Goal: Entertainment & Leisure: Consume media (video, audio)

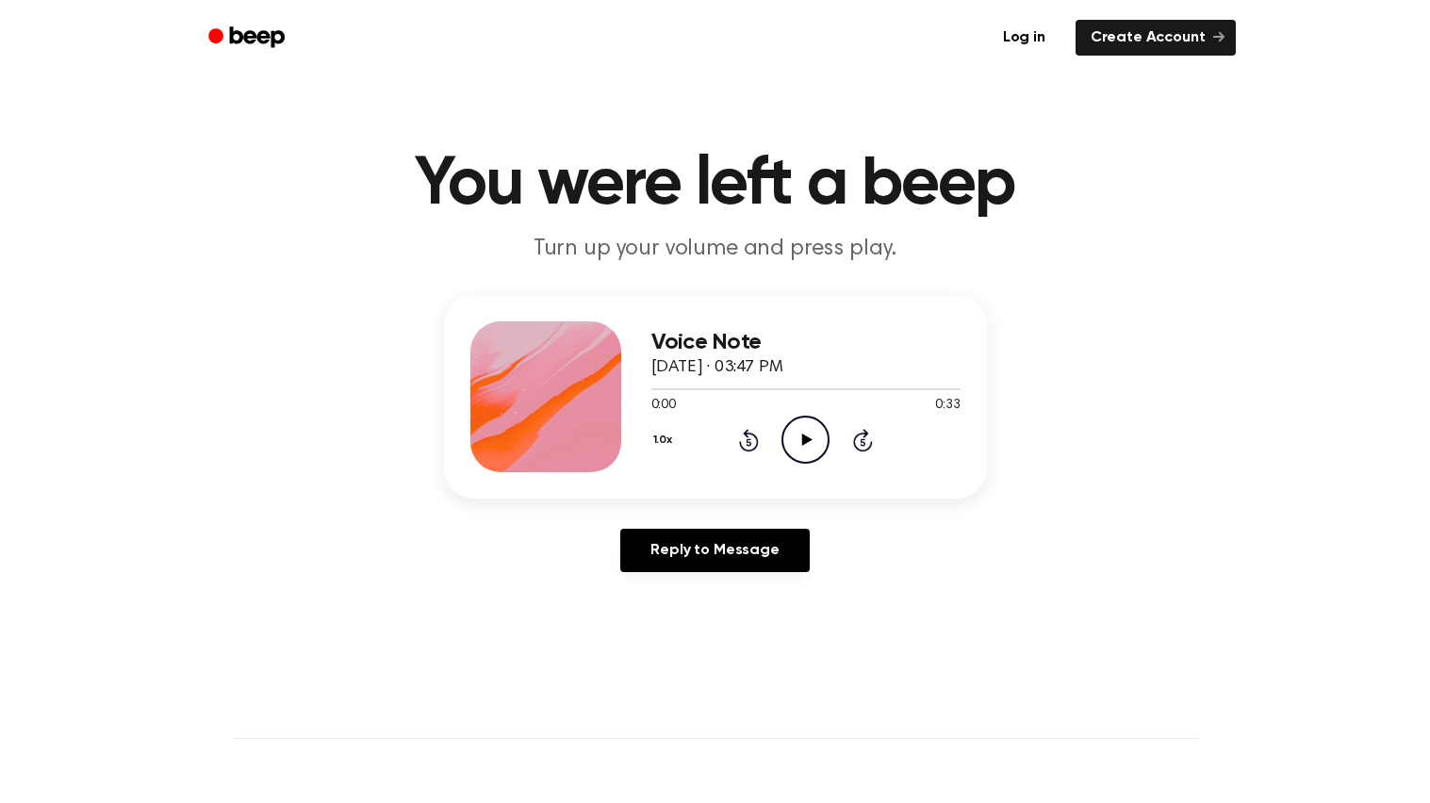
click at [790, 436] on icon "Play Audio" at bounding box center [806, 440] width 48 height 48
click at [807, 454] on icon "Pause Audio" at bounding box center [806, 440] width 48 height 48
click at [652, 389] on div at bounding box center [685, 389] width 66 height 2
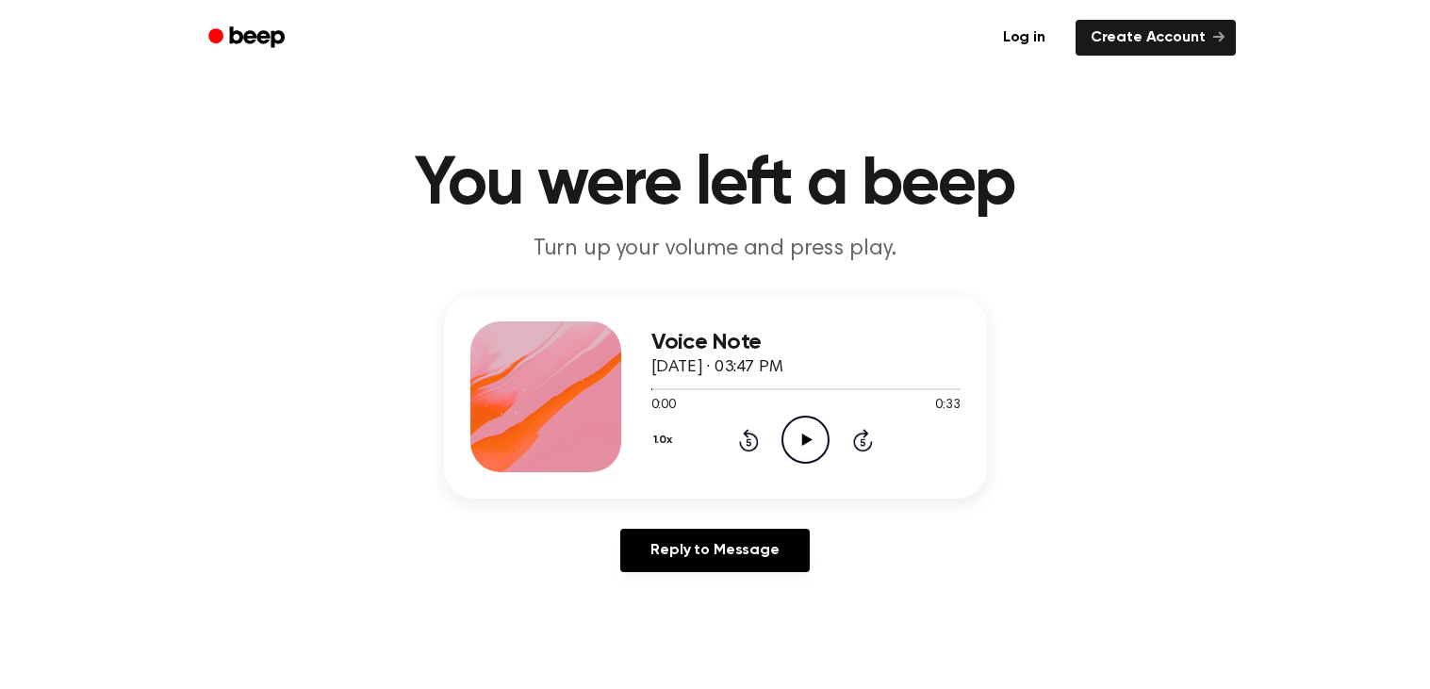
click at [818, 437] on icon "Play Audio" at bounding box center [806, 440] width 48 height 48
click at [809, 438] on icon at bounding box center [807, 440] width 10 height 12
click at [808, 436] on icon "Play Audio" at bounding box center [806, 440] width 48 height 48
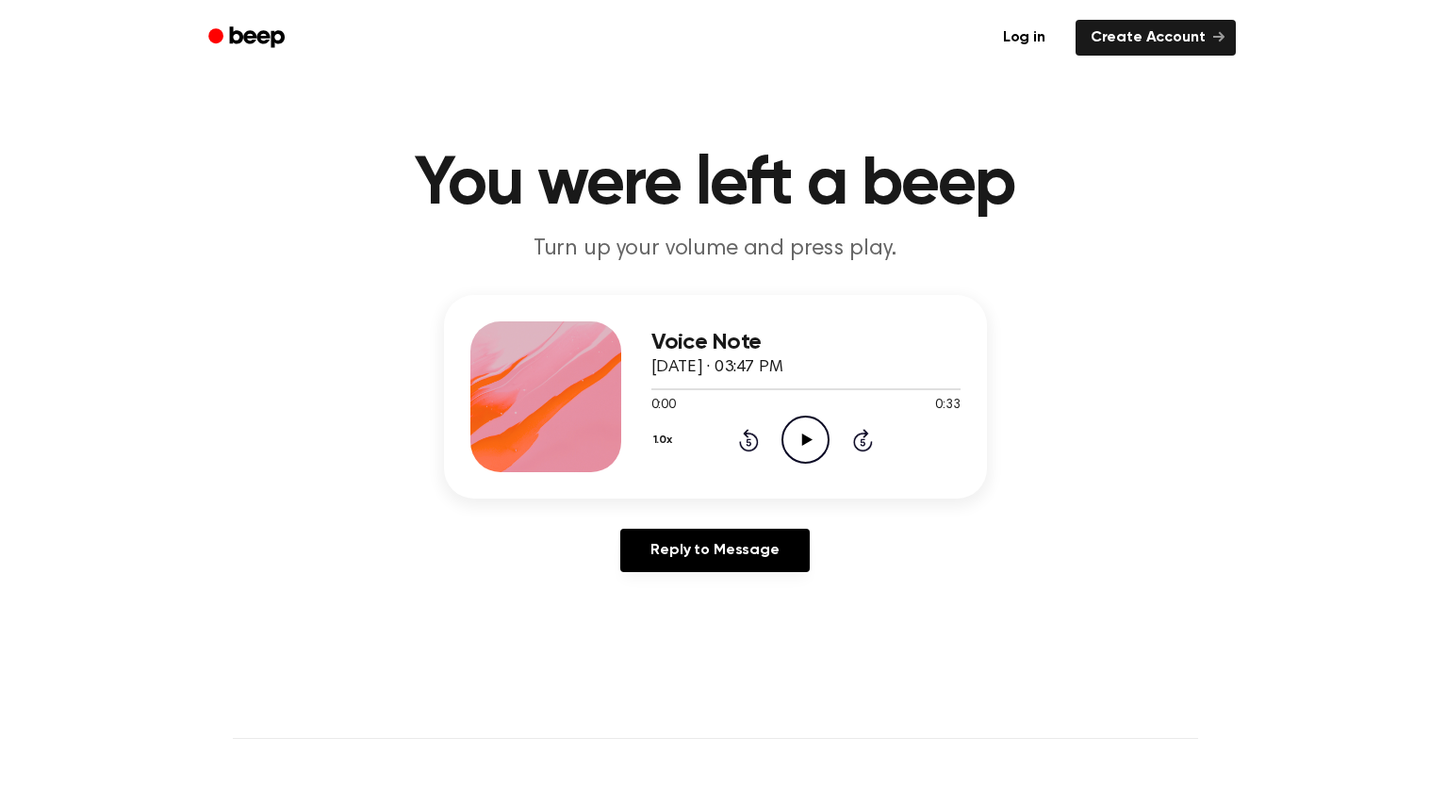
click at [800, 448] on icon "Play Audio" at bounding box center [806, 440] width 48 height 48
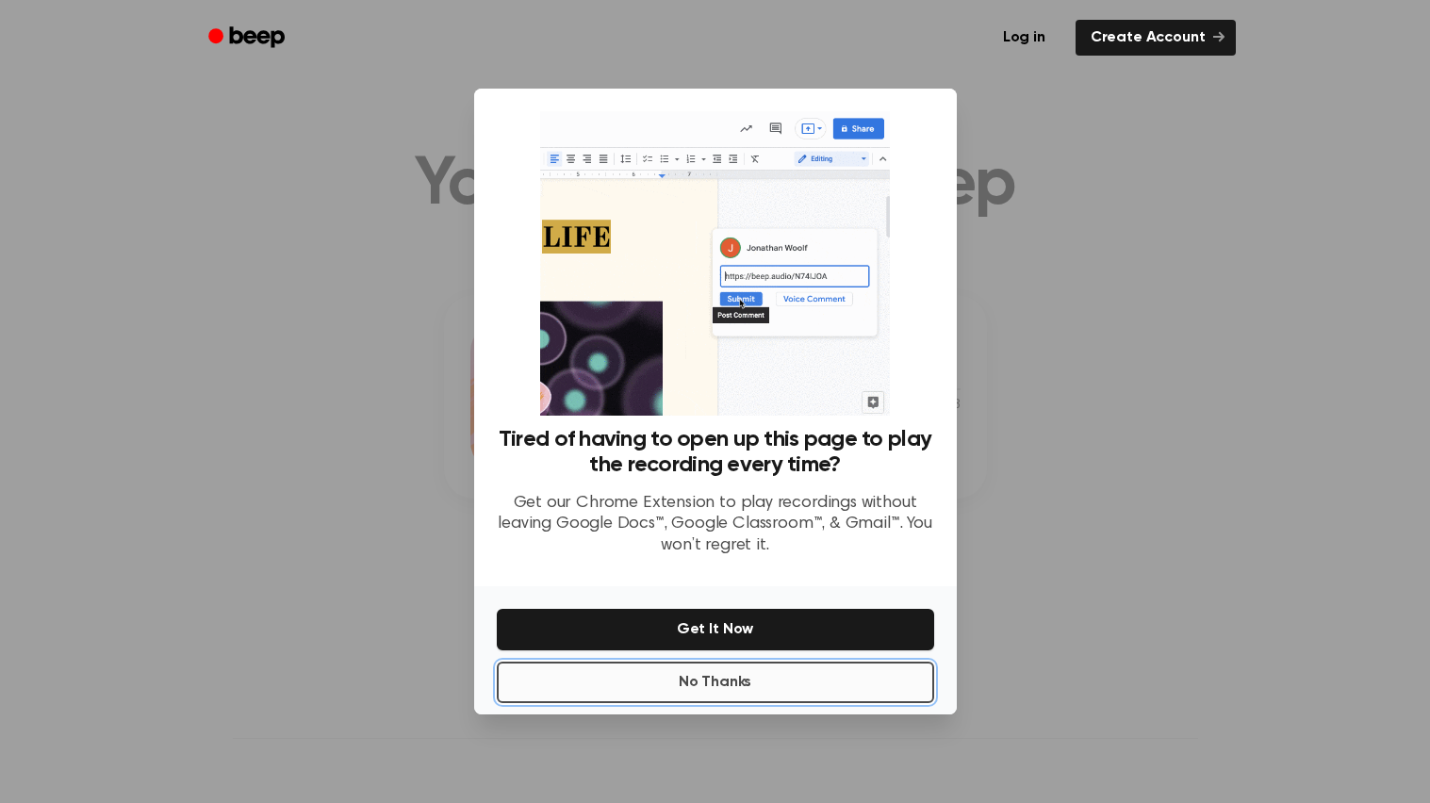
click at [672, 692] on button "No Thanks" at bounding box center [715, 682] width 437 height 41
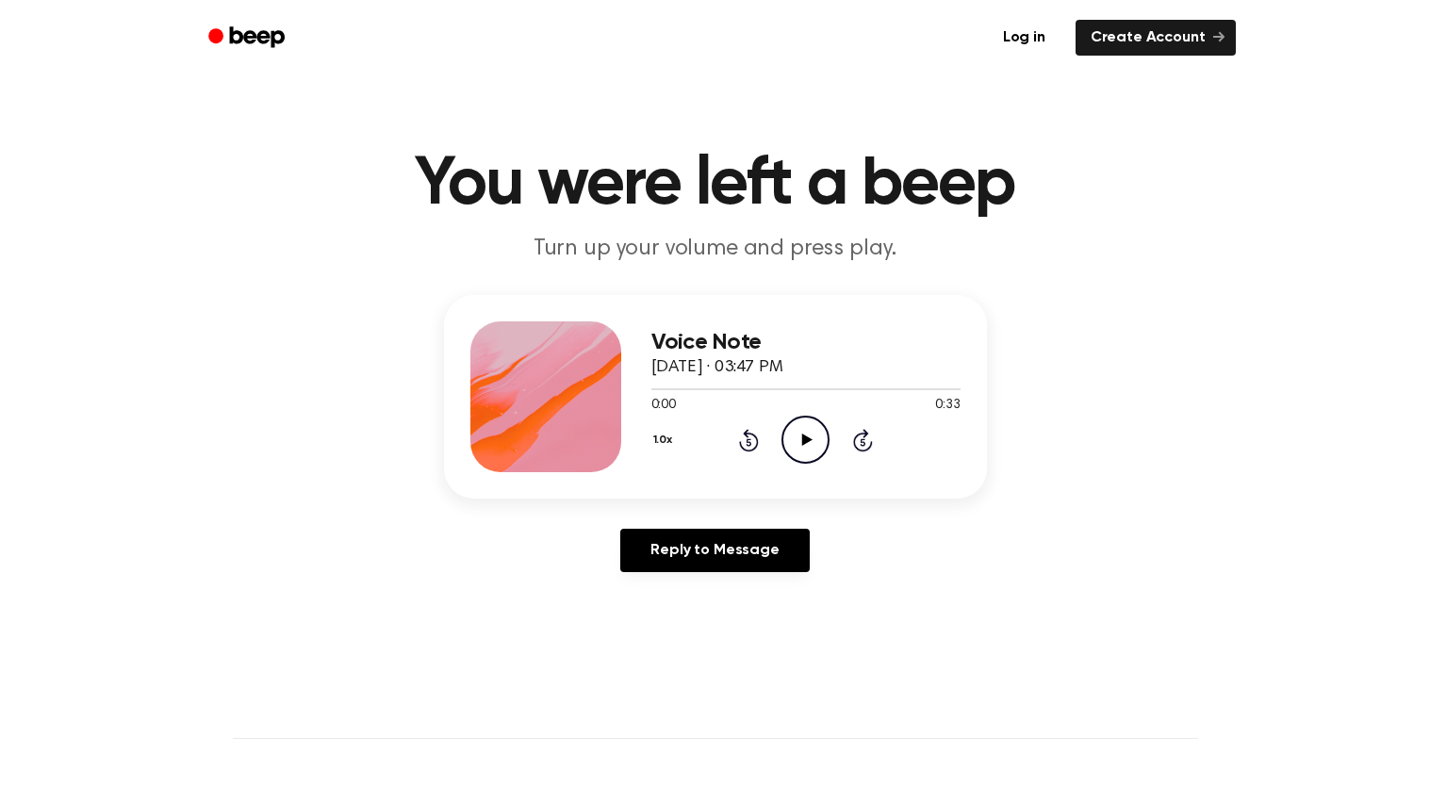
click at [799, 435] on icon "Play Audio" at bounding box center [806, 440] width 48 height 48
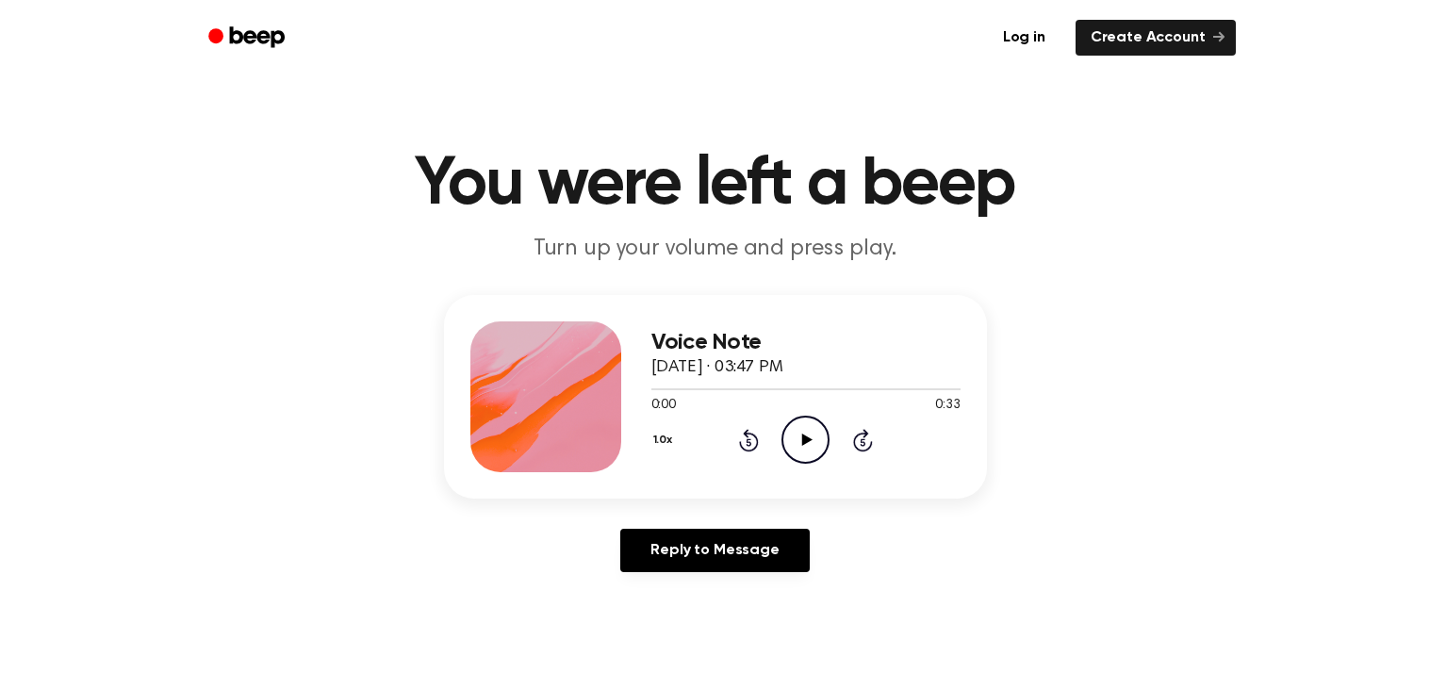
click at [802, 441] on icon at bounding box center [807, 440] width 10 height 12
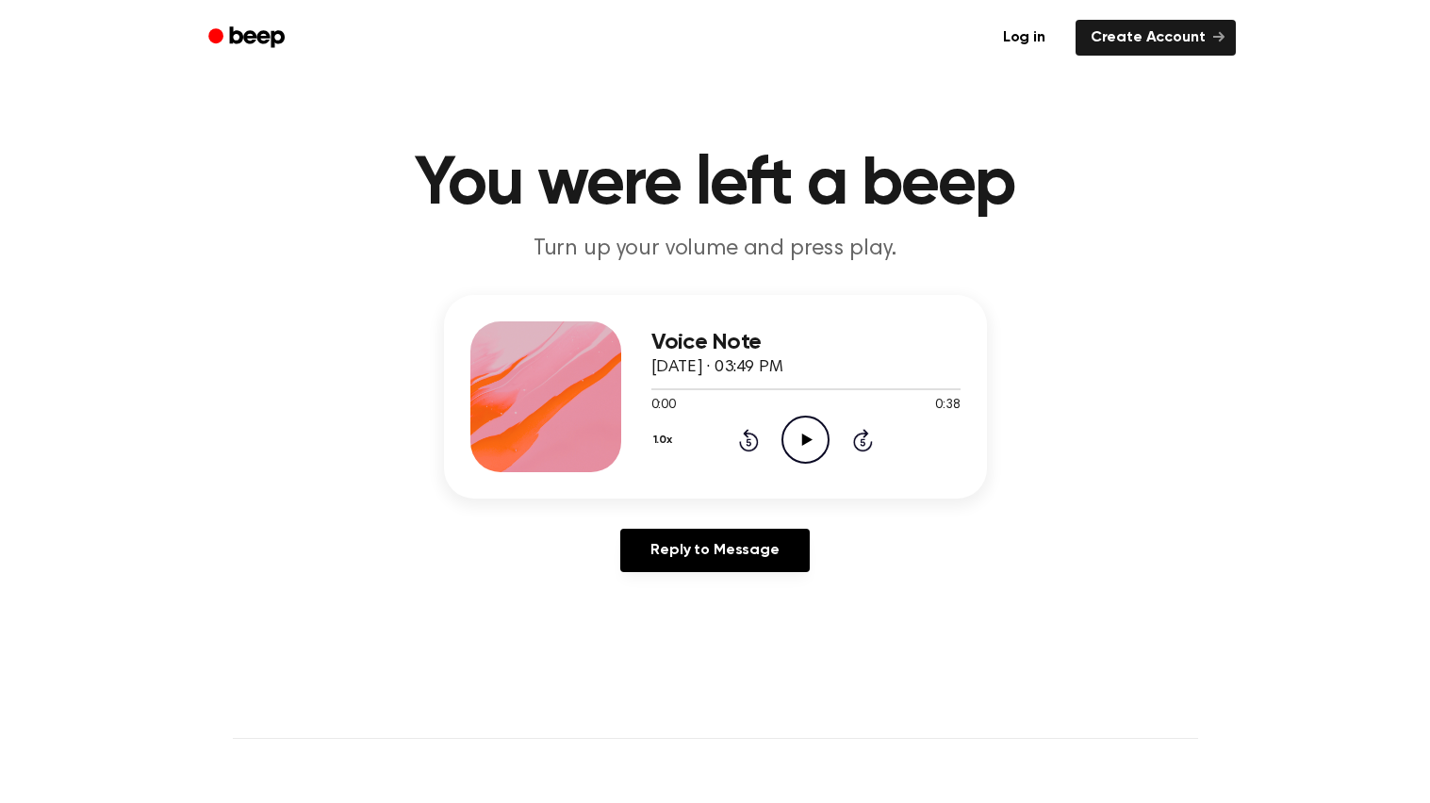
click at [800, 446] on icon "Play Audio" at bounding box center [806, 440] width 48 height 48
click at [947, 687] on main "You were left a beep Turn up your volume and press play. Voice Note September 1…" at bounding box center [715, 581] width 1430 height 1163
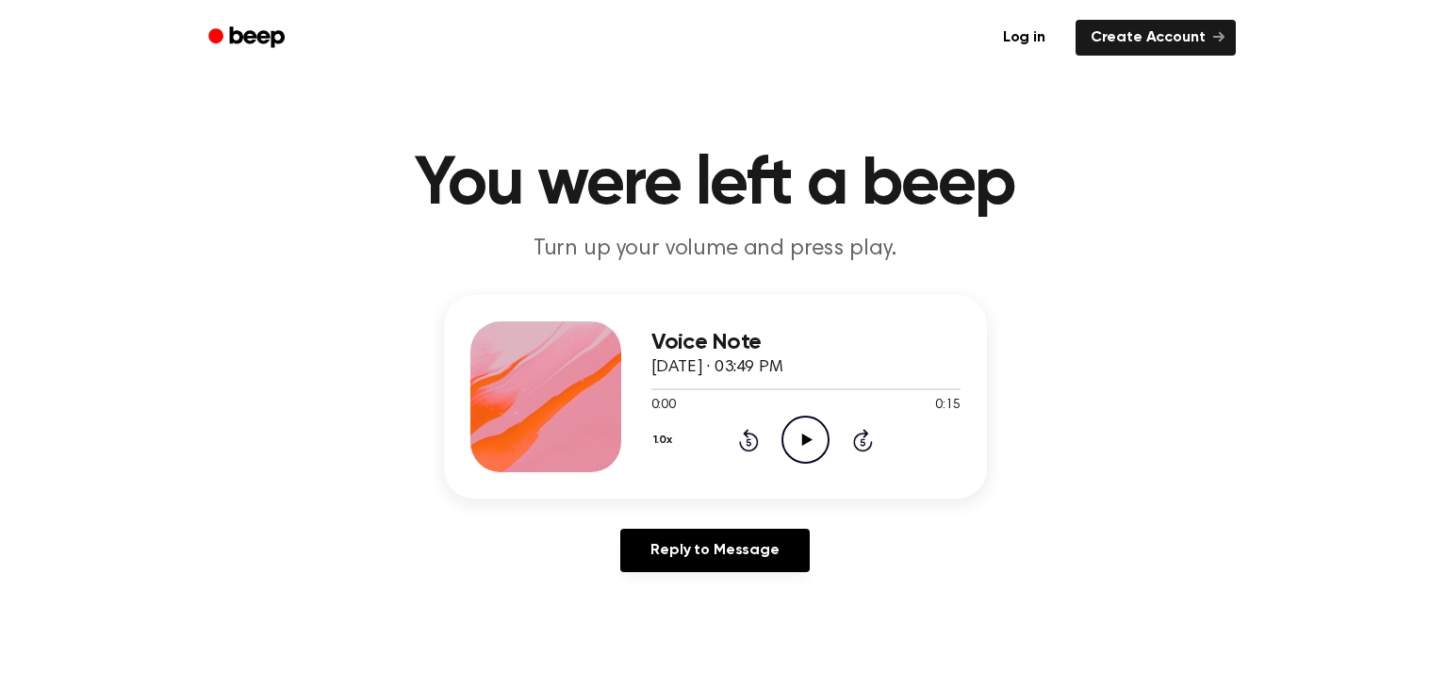
click at [797, 456] on icon "Play Audio" at bounding box center [806, 440] width 48 height 48
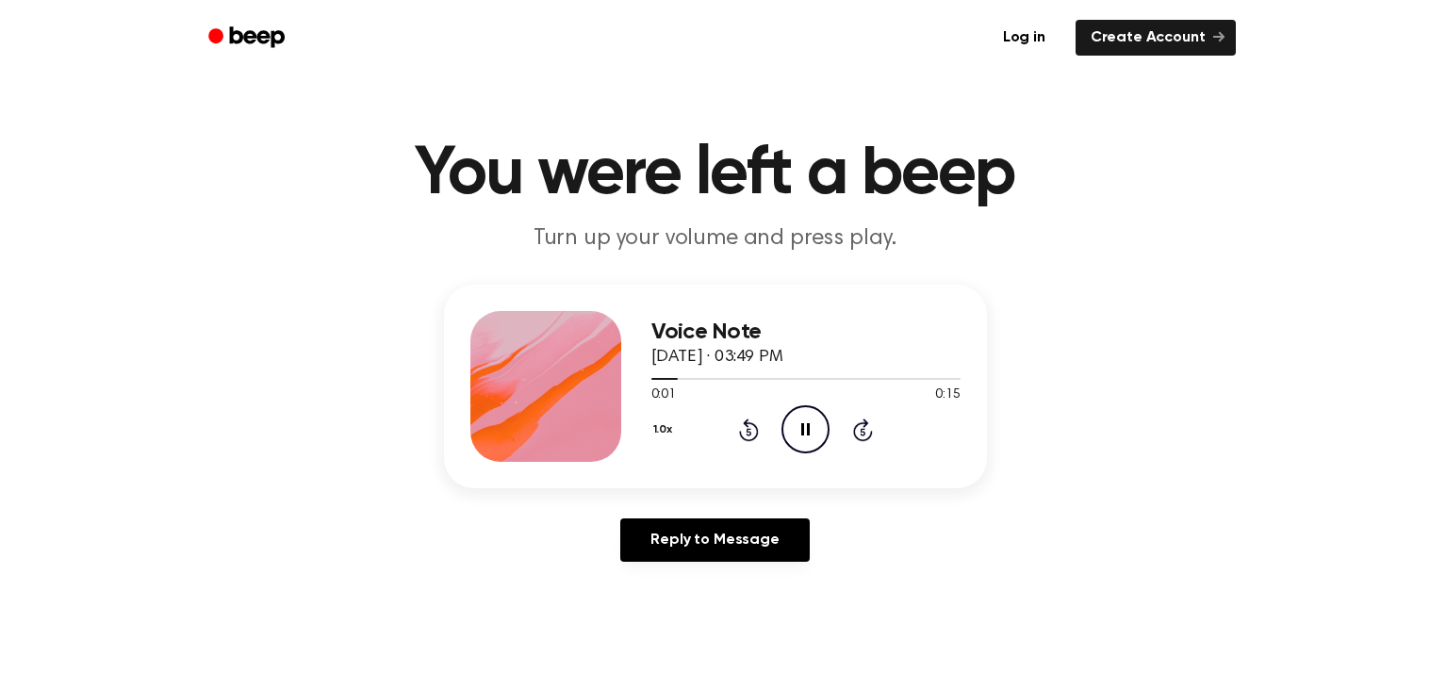
scroll to position [15, 0]
